Goal: Task Accomplishment & Management: Manage account settings

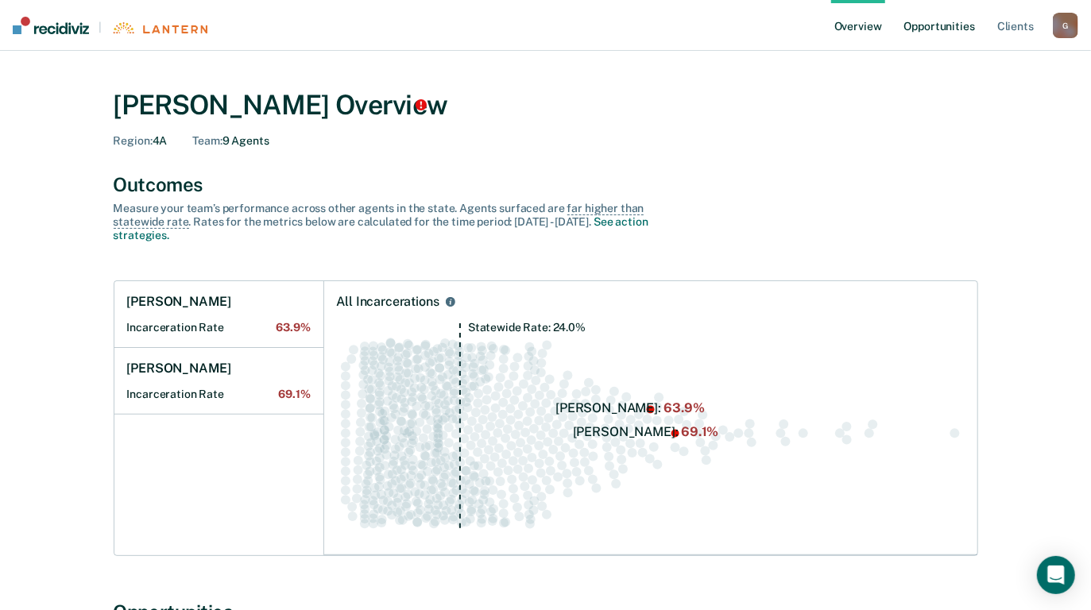
click at [947, 25] on link "Opportunities" at bounding box center [939, 25] width 77 height 51
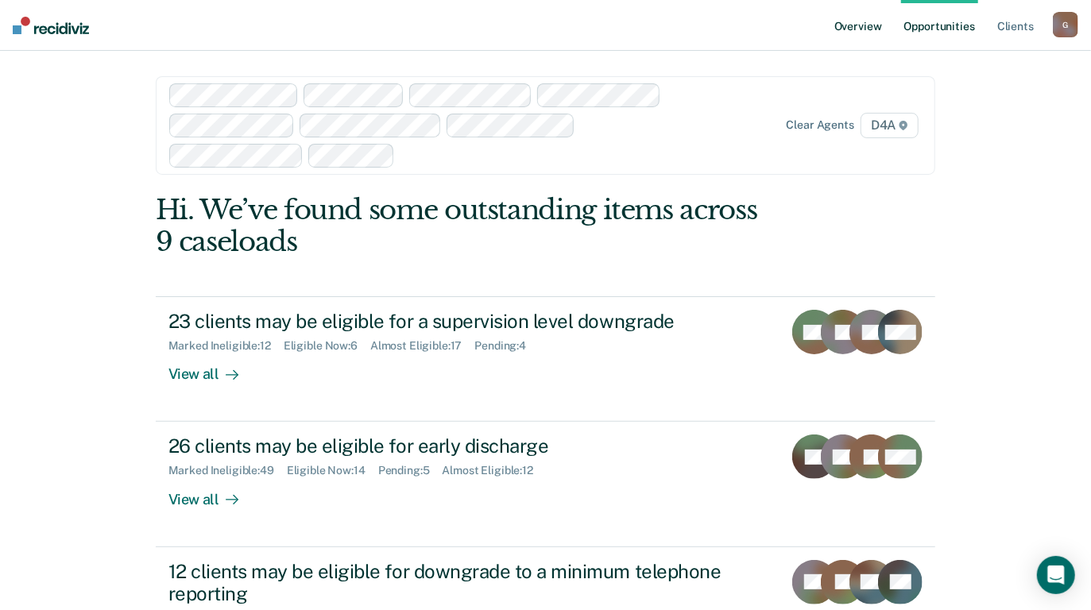
click at [858, 26] on link "Overview" at bounding box center [858, 25] width 54 height 51
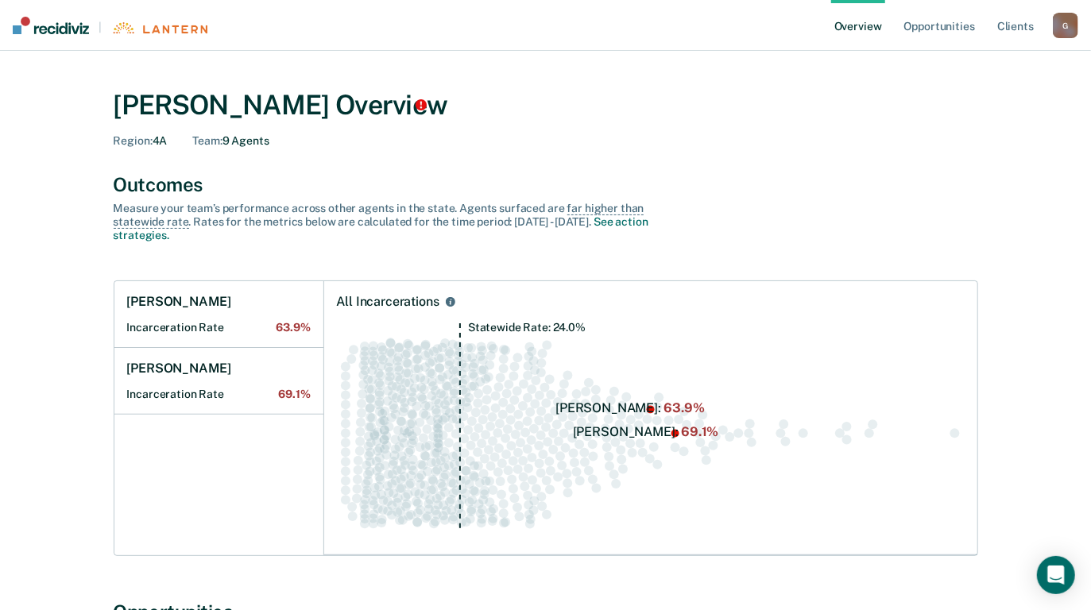
click at [1060, 25] on div "G" at bounding box center [1065, 25] width 25 height 25
click at [959, 103] on link "Log Out" at bounding box center [1002, 103] width 128 height 14
